Goal: Task Accomplishment & Management: Manage account settings

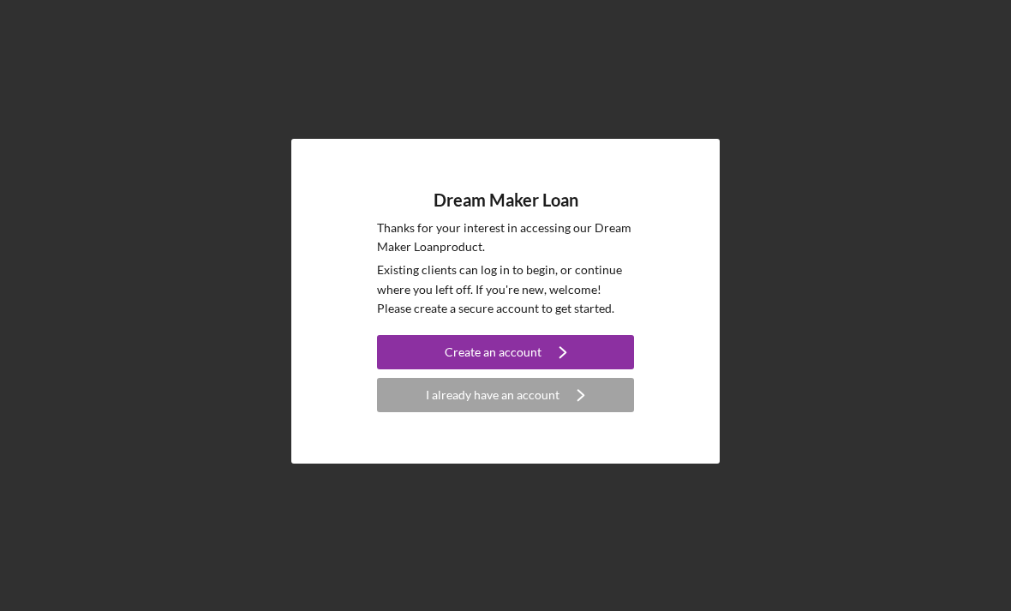
click at [424, 412] on button "I already have an account Icon/Navigate" at bounding box center [505, 395] width 257 height 34
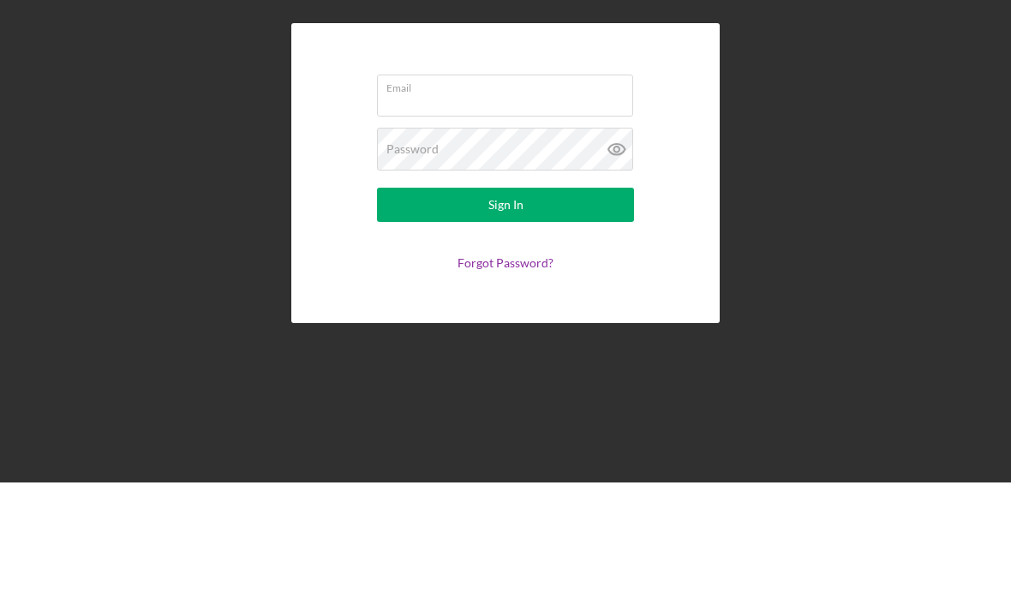
click at [474, 203] on input "Email" at bounding box center [505, 223] width 256 height 41
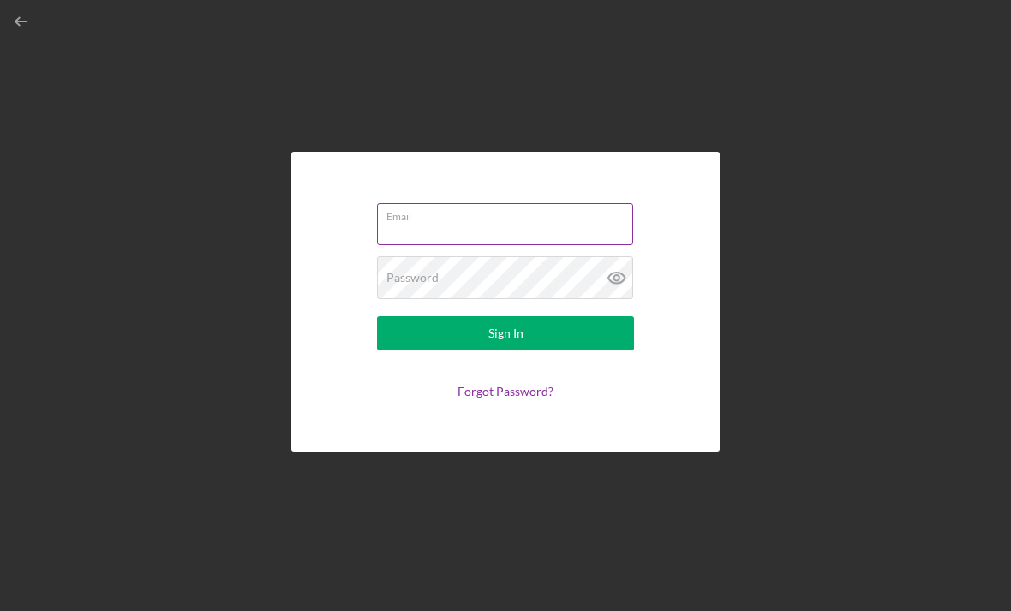
click at [517, 216] on input "Email" at bounding box center [505, 223] width 256 height 41
click at [535, 203] on input "Email" at bounding box center [505, 223] width 256 height 41
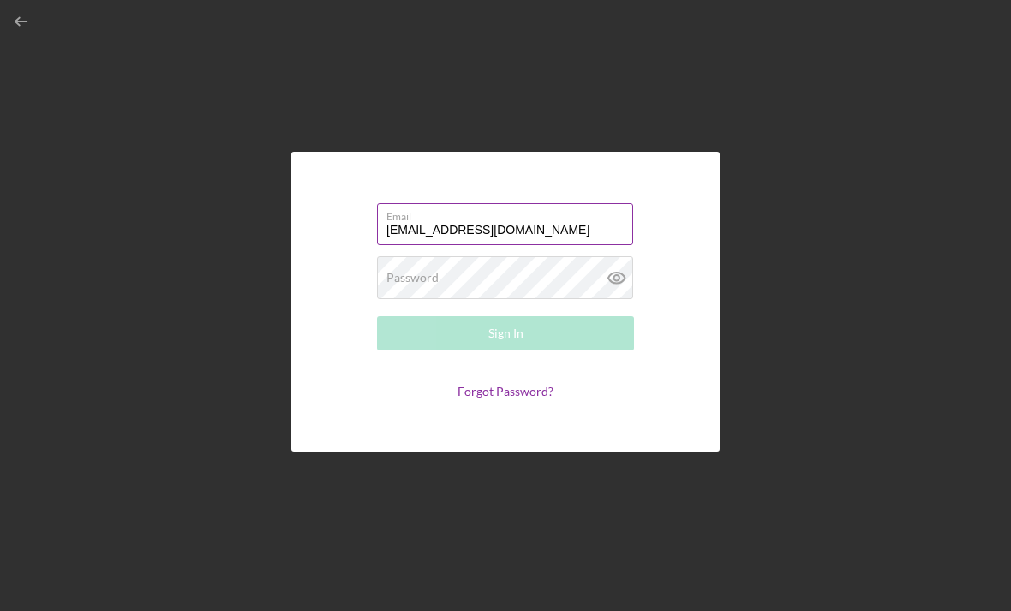
type input "[EMAIL_ADDRESS][DOMAIN_NAME]"
click at [473, 256] on div "Password Required" at bounding box center [505, 277] width 257 height 43
click at [581, 469] on div "Email [EMAIL_ADDRESS][DOMAIN_NAME] Password Required Sign In Forgot Password?" at bounding box center [506, 301] width 994 height 602
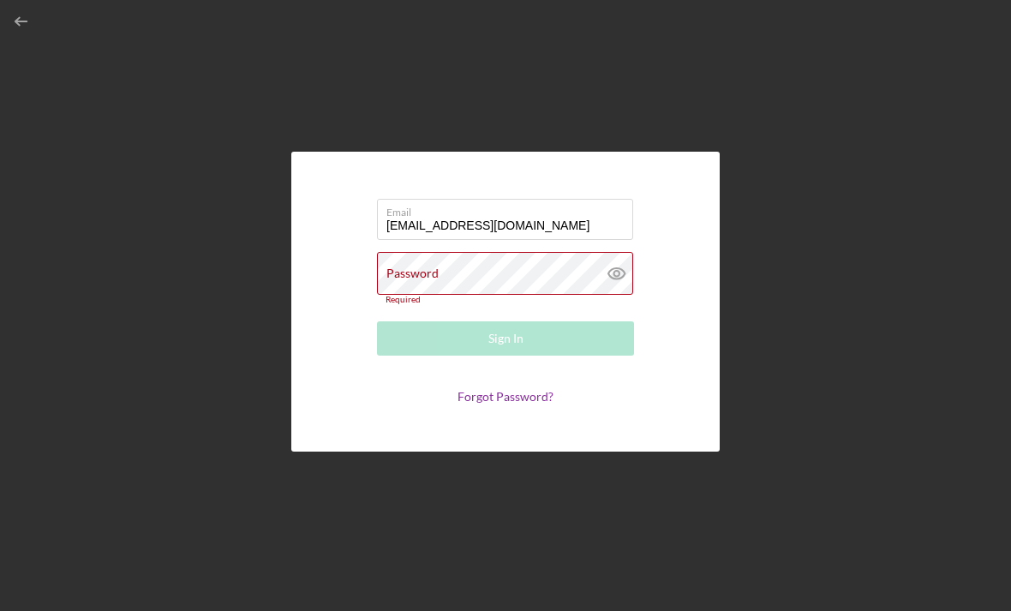
click at [515, 252] on div "Password Required" at bounding box center [505, 278] width 257 height 53
click at [686, 491] on div "Email [EMAIL_ADDRESS][DOMAIN_NAME] Password Required Sign In Forgot Password?" at bounding box center [506, 301] width 994 height 602
click at [889, 532] on div "Email [EMAIL_ADDRESS][DOMAIN_NAME] Password Required Sign In Forgot Password?" at bounding box center [506, 301] width 994 height 602
click at [500, 389] on link "Forgot Password?" at bounding box center [505, 396] width 96 height 15
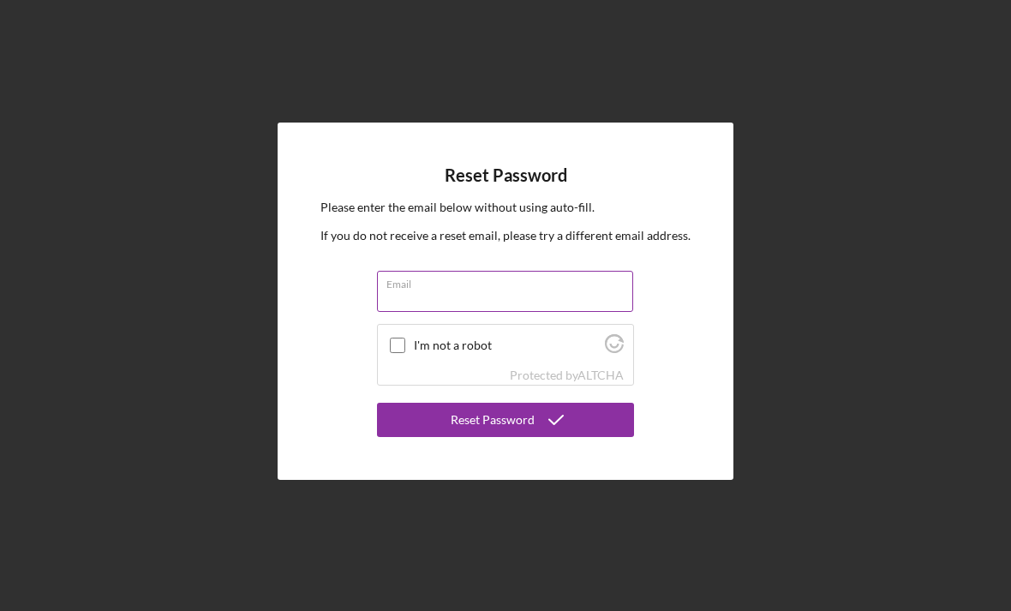
click at [492, 271] on input "Email" at bounding box center [505, 291] width 256 height 41
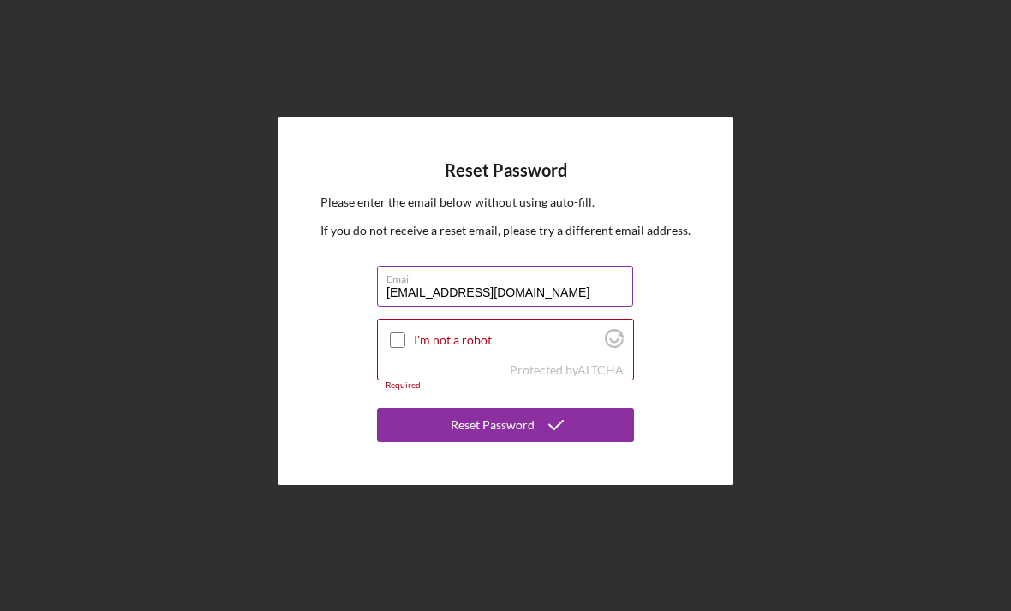
type input "[EMAIL_ADDRESS][DOMAIN_NAME]"
click at [397, 332] on input "I'm not a robot" at bounding box center [397, 339] width 15 height 15
checkbox input "true"
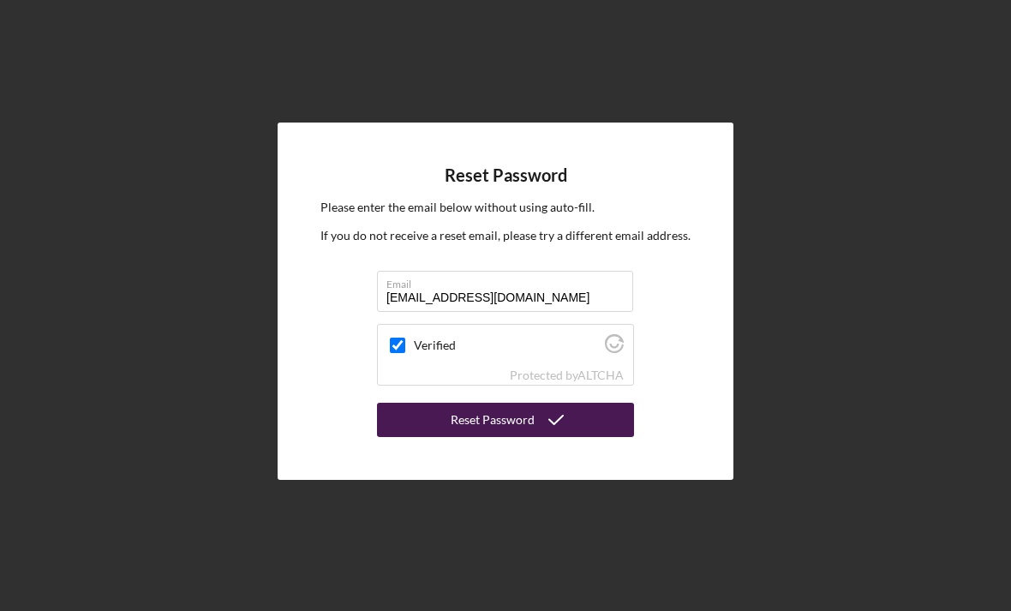
click at [489, 403] on div "Reset Password" at bounding box center [493, 420] width 84 height 34
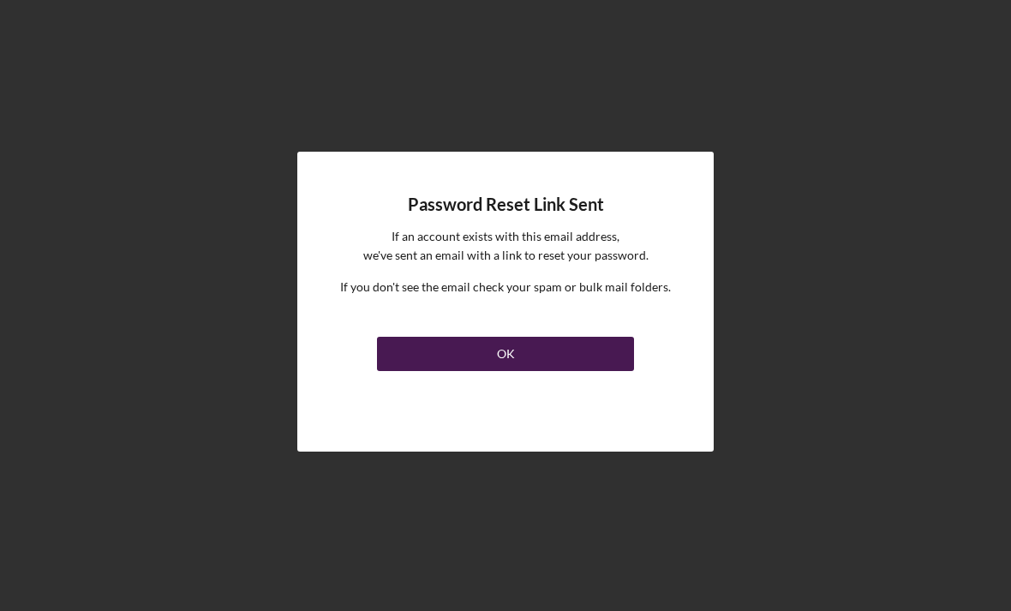
click at [518, 330] on link "OK" at bounding box center [505, 350] width 257 height 41
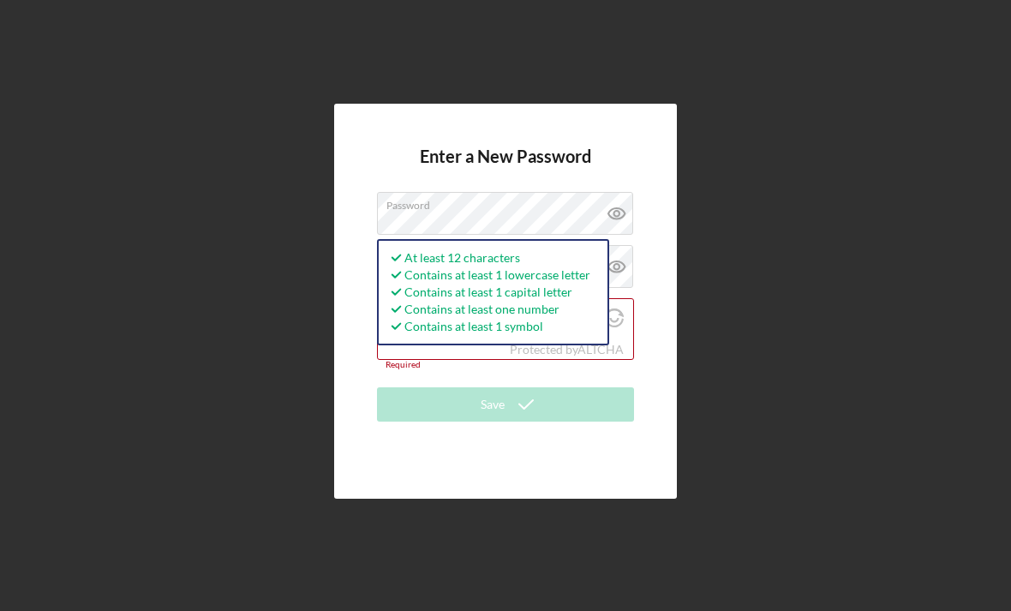
click at [370, 393] on div "Enter a New Password Password At least 12 characters Contains at least 1 lowerc…" at bounding box center [505, 301] width 343 height 394
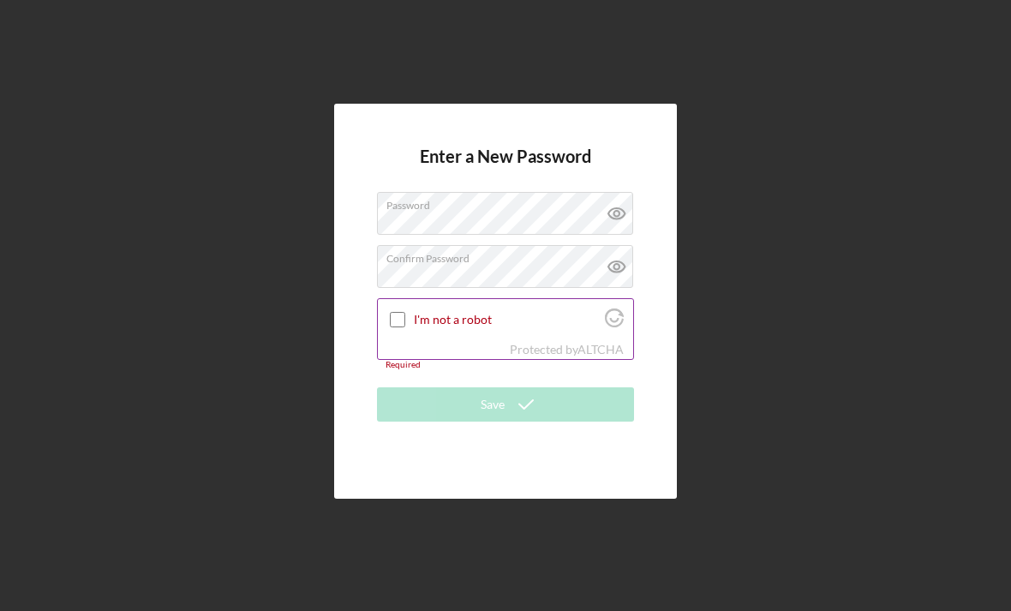
click at [397, 327] on input "I'm not a robot" at bounding box center [397, 319] width 15 height 15
checkbox input "true"
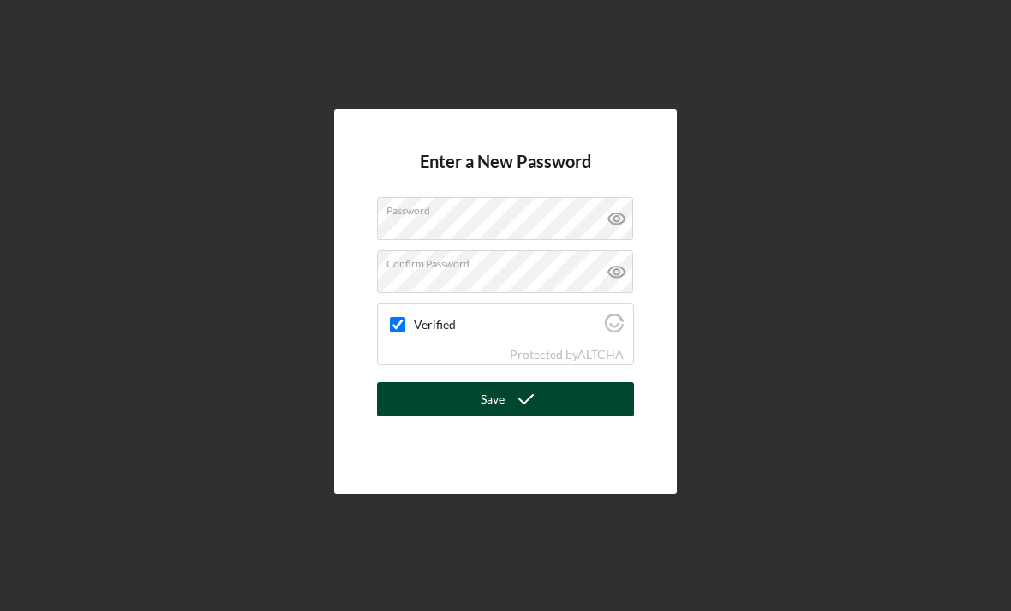
click at [439, 416] on button "Save" at bounding box center [505, 399] width 257 height 34
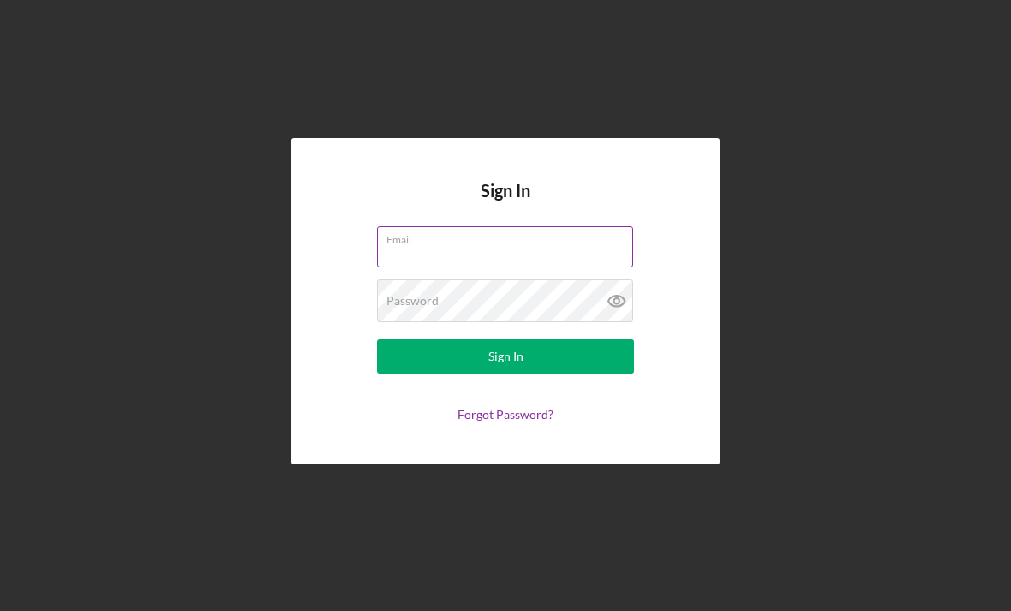
click at [478, 267] on input "Email" at bounding box center [505, 246] width 256 height 41
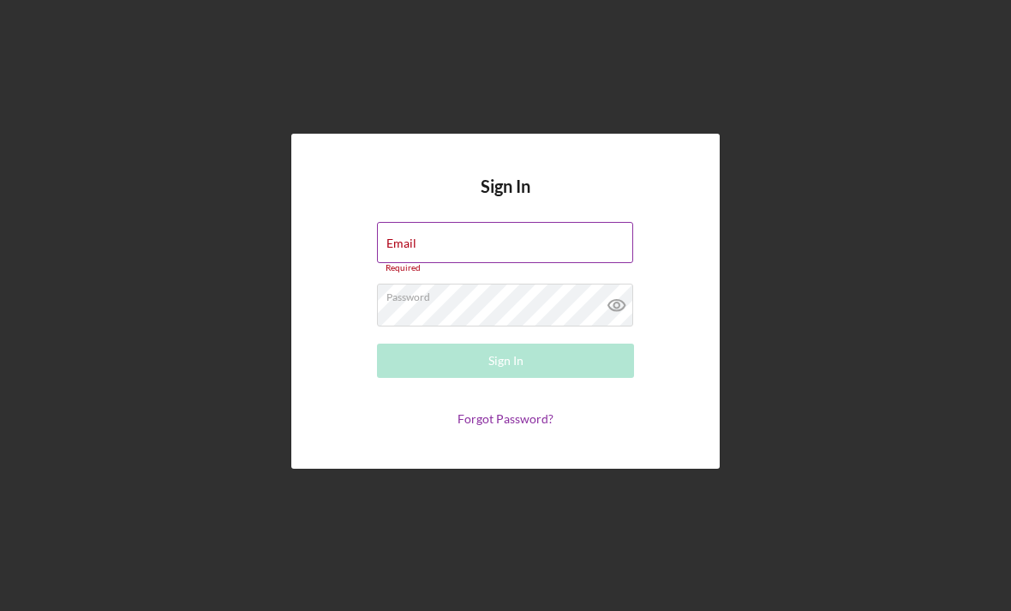
click at [497, 267] on div "Email Required" at bounding box center [505, 247] width 257 height 51
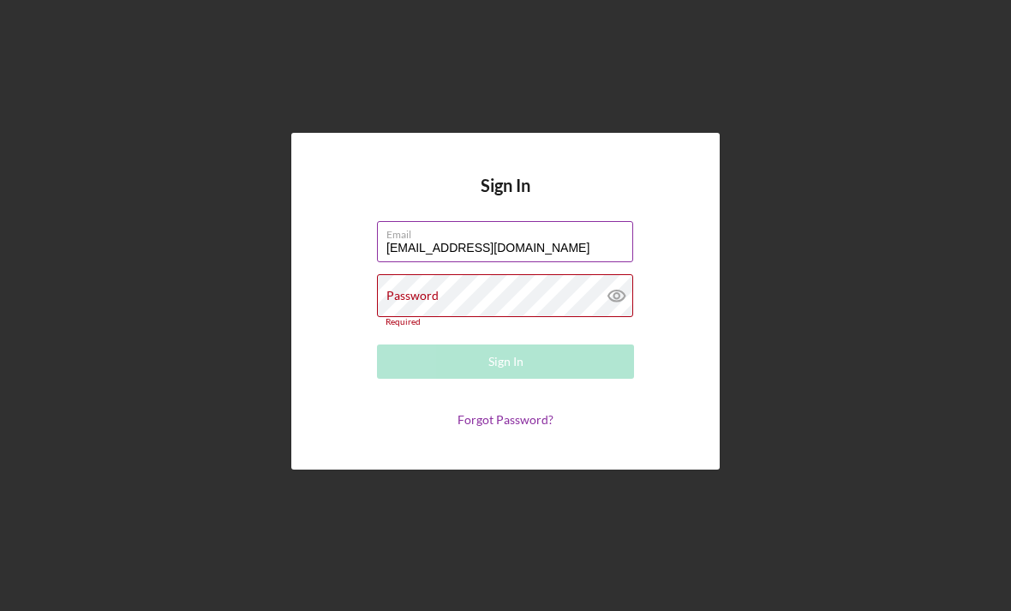
type input "[EMAIL_ADDRESS][DOMAIN_NAME]"
